Goal: Task Accomplishment & Management: Use online tool/utility

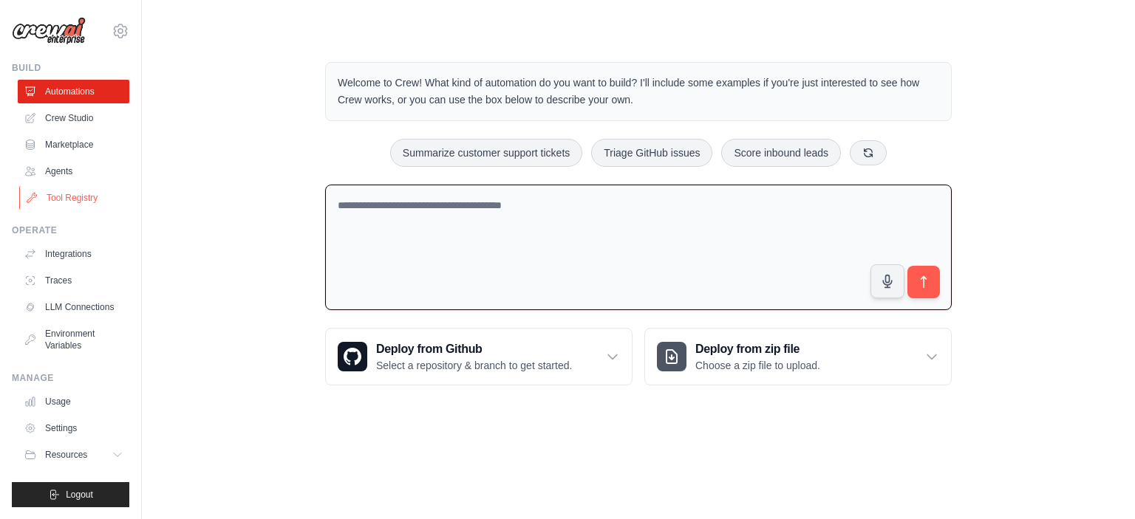
click at [72, 197] on link "Tool Registry" at bounding box center [75, 198] width 112 height 24
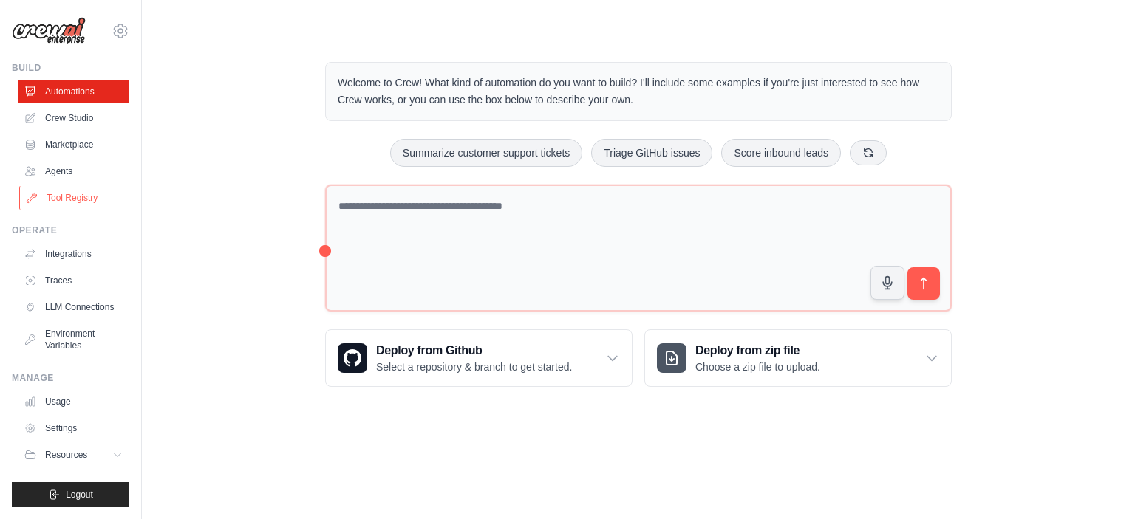
click at [52, 194] on link "Tool Registry" at bounding box center [75, 198] width 112 height 24
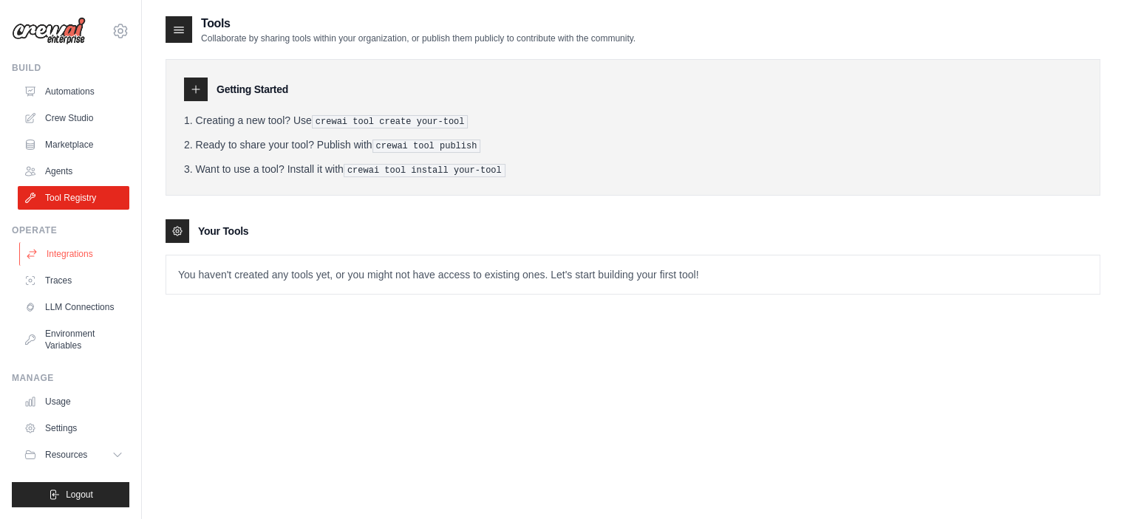
click at [81, 254] on link "Integrations" at bounding box center [75, 254] width 112 height 24
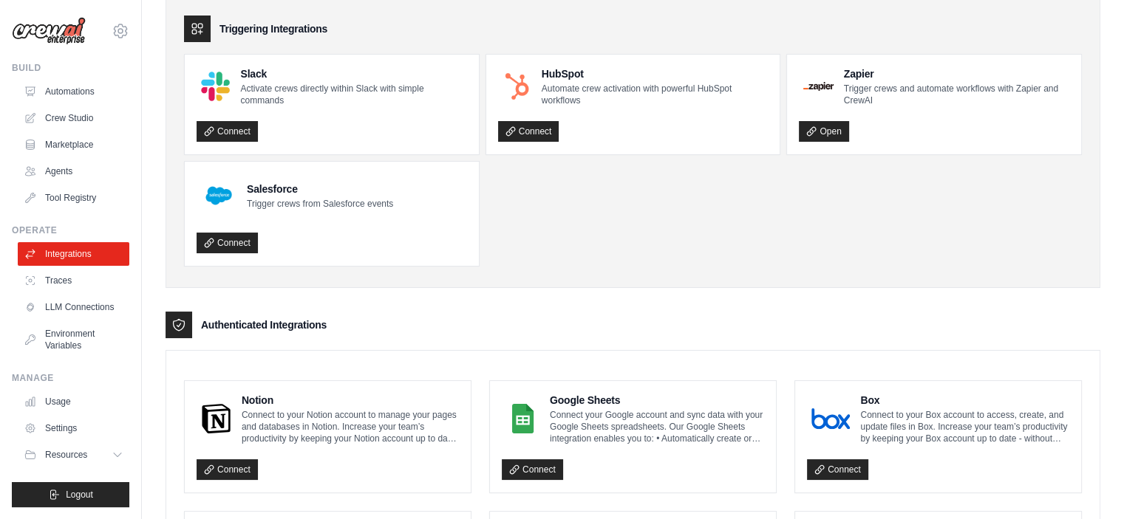
scroll to position [148, 0]
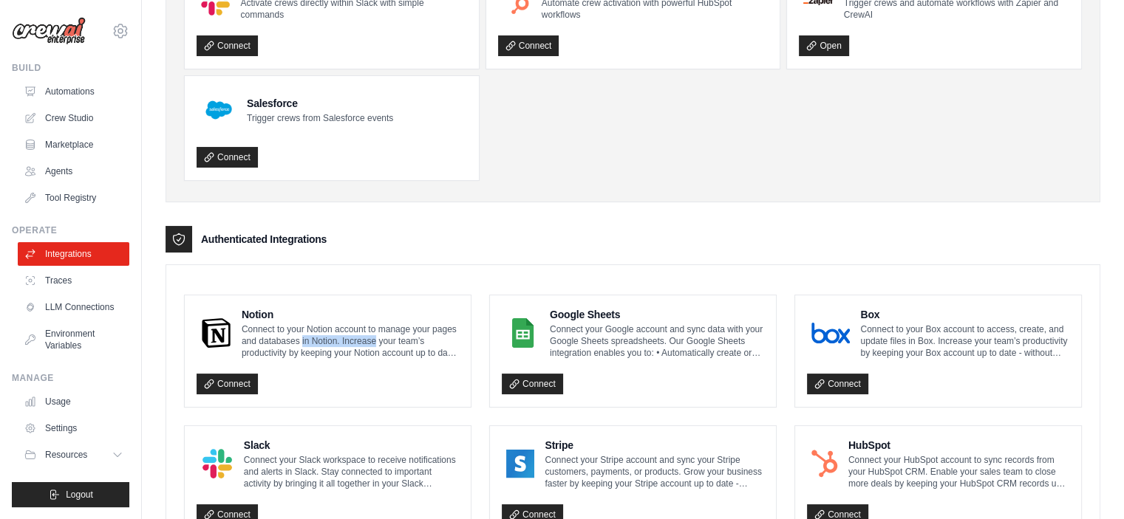
drag, startPoint x: 319, startPoint y: 342, endPoint x: 375, endPoint y: 341, distance: 55.4
click at [375, 341] on p "Connect to your Notion account to manage your pages and databases in Notion. In…" at bounding box center [350, 341] width 217 height 35
drag, startPoint x: 254, startPoint y: 355, endPoint x: 417, endPoint y: 353, distance: 163.3
click at [417, 353] on p "Connect to your Notion account to manage your pages and databases in Notion. In…" at bounding box center [350, 341] width 217 height 35
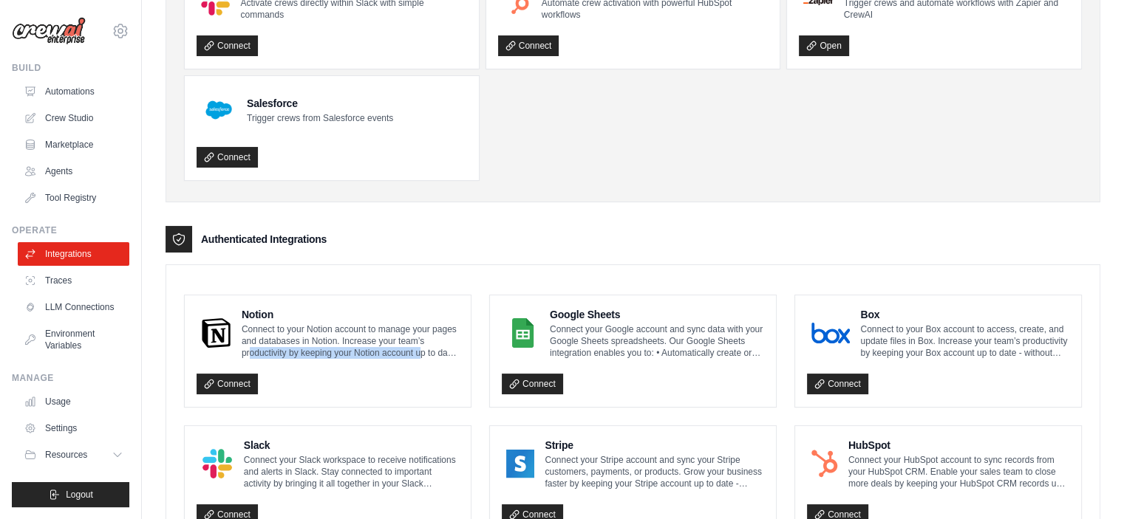
click at [417, 353] on p "Connect to your Notion account to manage your pages and databases in Notion. In…" at bounding box center [350, 341] width 217 height 35
drag, startPoint x: 327, startPoint y: 352, endPoint x: 455, endPoint y: 350, distance: 127.8
click at [455, 350] on p "Connect to your Notion account to manage your pages and databases in Notion. In…" at bounding box center [350, 341] width 217 height 35
click at [430, 352] on p "Connect to your Notion account to manage your pages and databases in Notion. In…" at bounding box center [350, 341] width 217 height 35
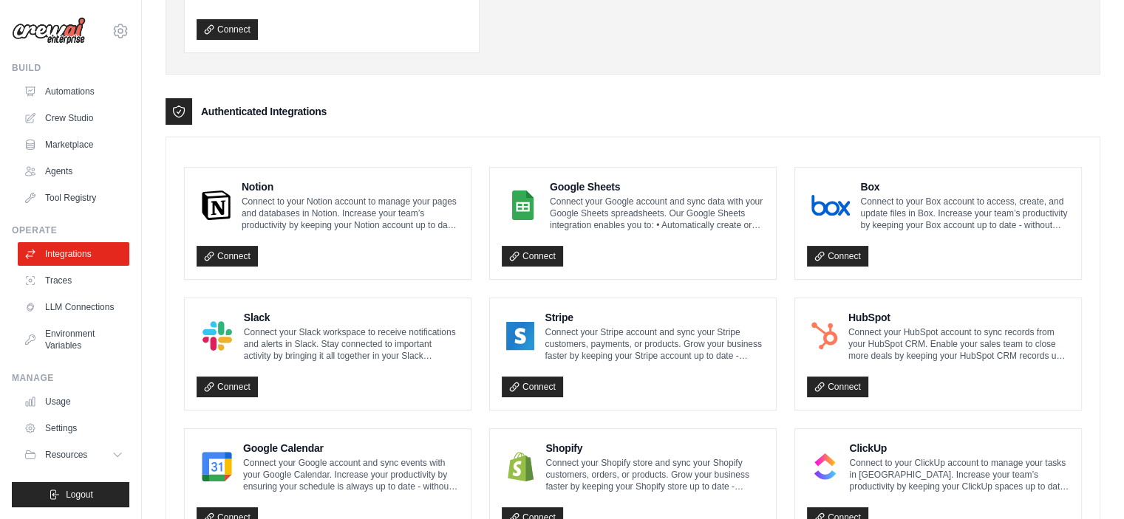
scroll to position [0, 0]
